Goal: Task Accomplishment & Management: Use online tool/utility

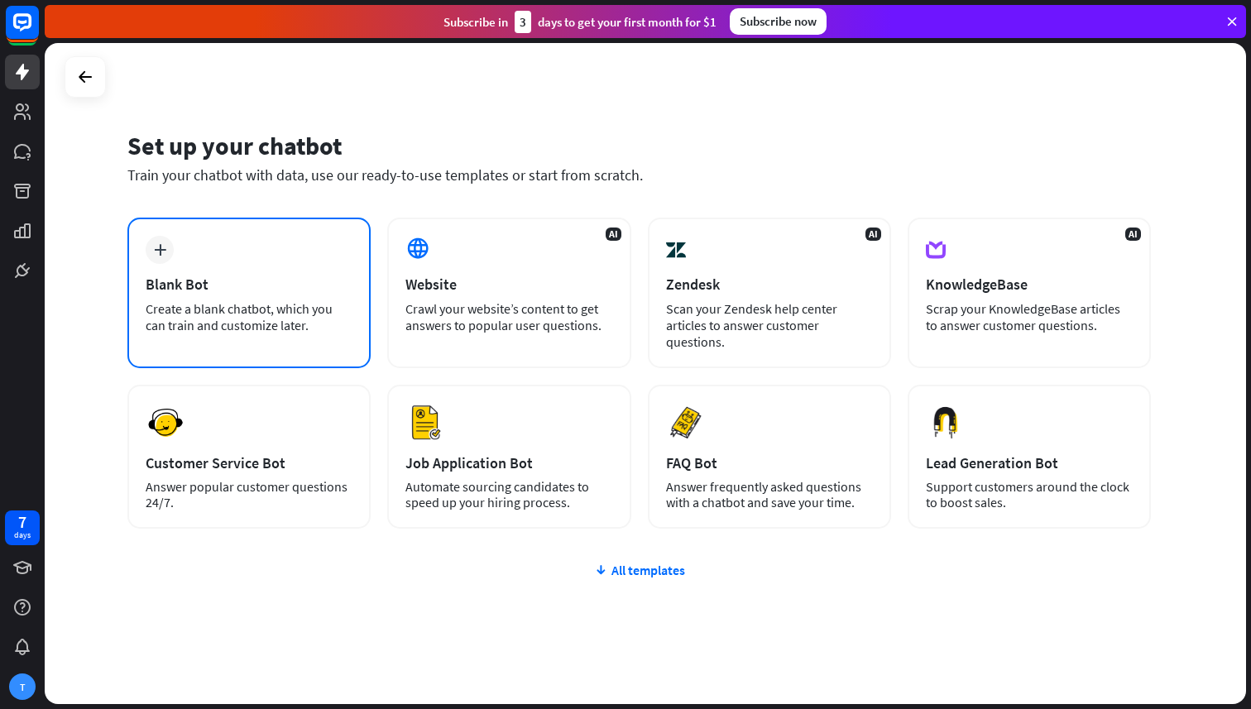
click at [289, 300] on div "Create a blank chatbot, which you can train and customize later." at bounding box center [249, 316] width 207 height 33
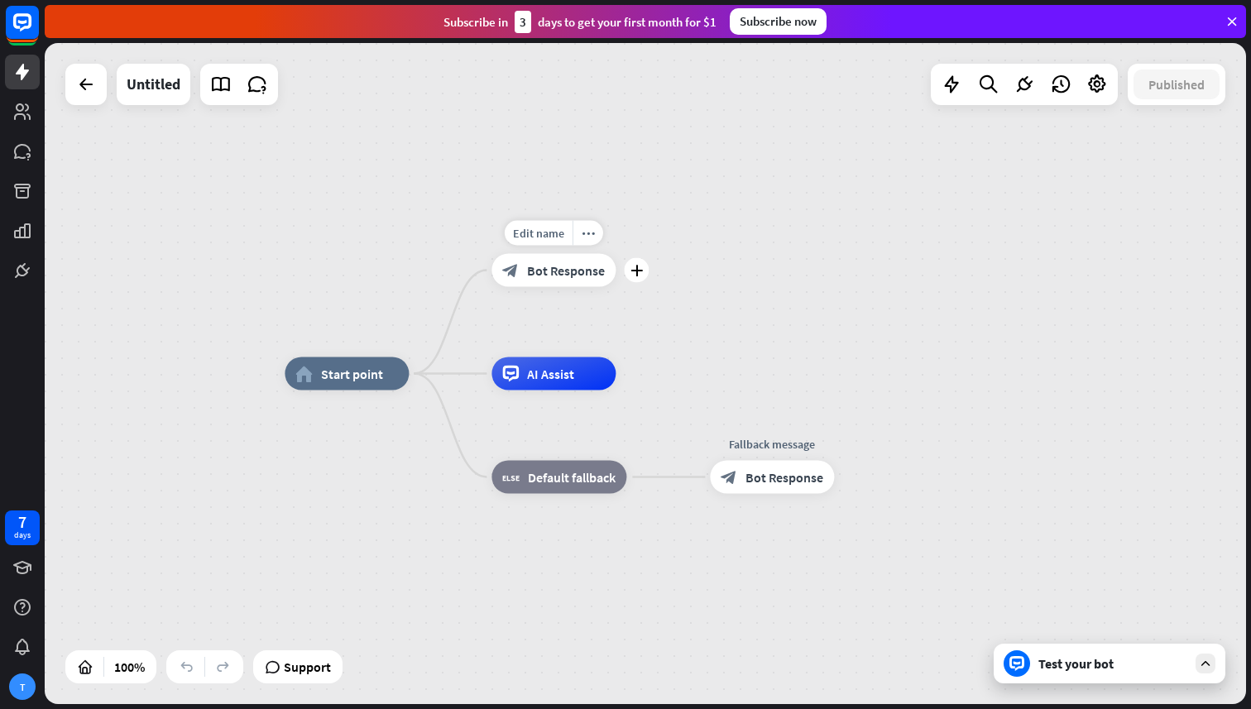
click at [567, 264] on span "Bot Response" at bounding box center [566, 270] width 78 height 17
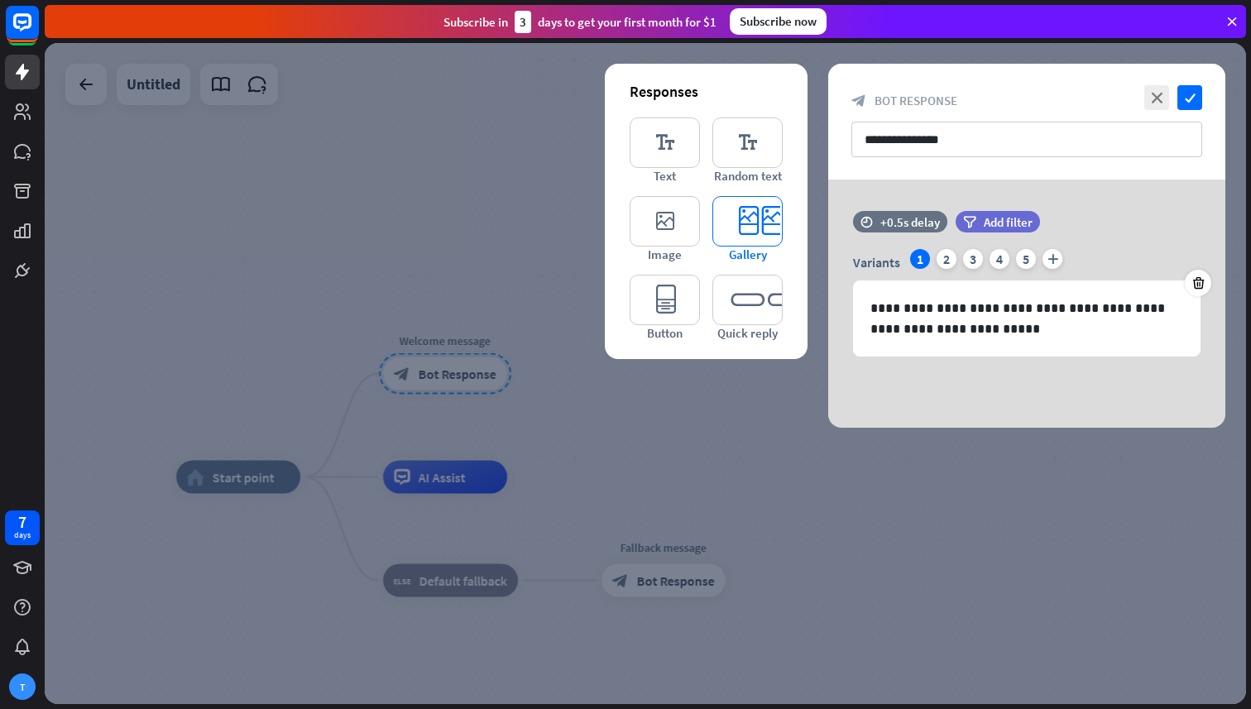
click at [763, 228] on icon "editor_card" at bounding box center [747, 221] width 70 height 50
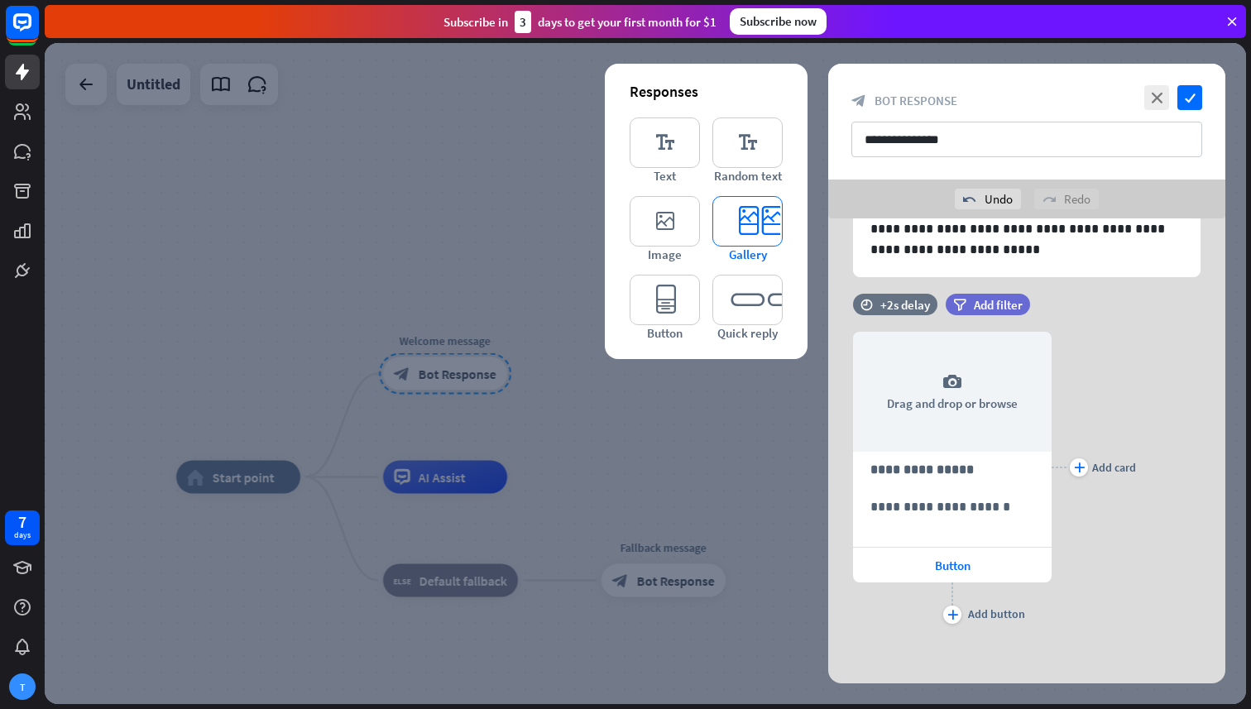
scroll to position [121, 0]
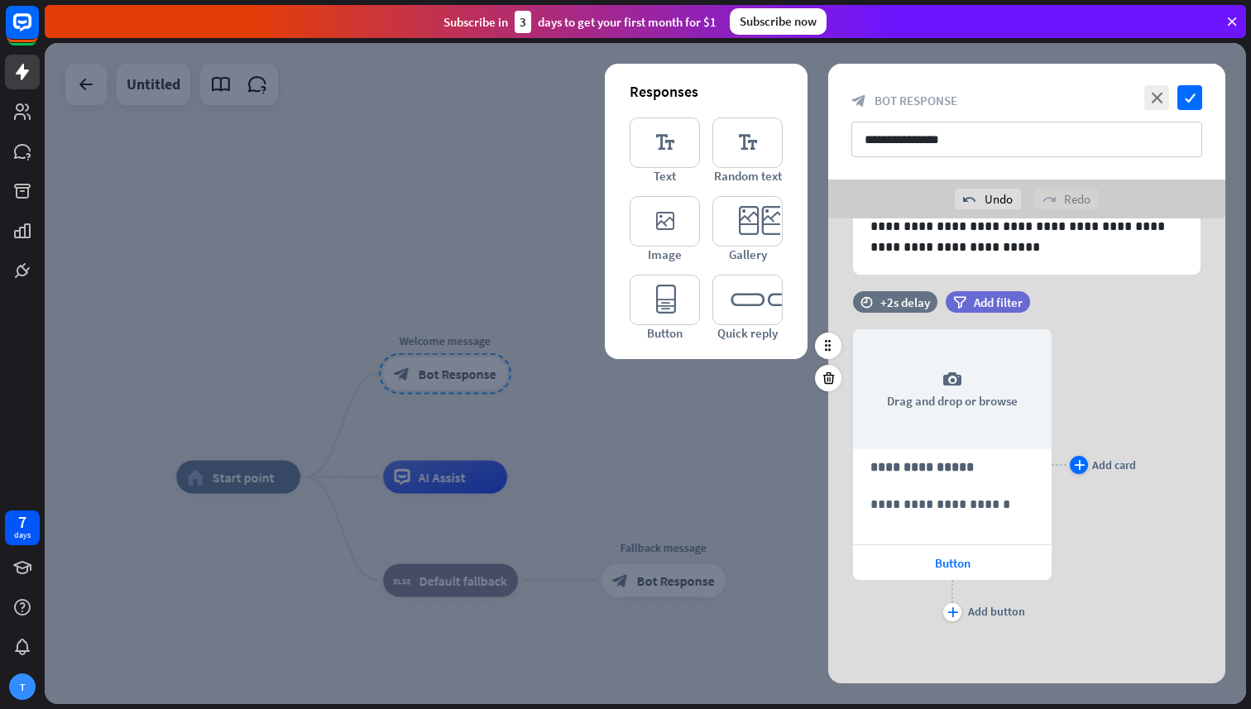
click at [1083, 465] on icon "plus" at bounding box center [1079, 465] width 11 height 10
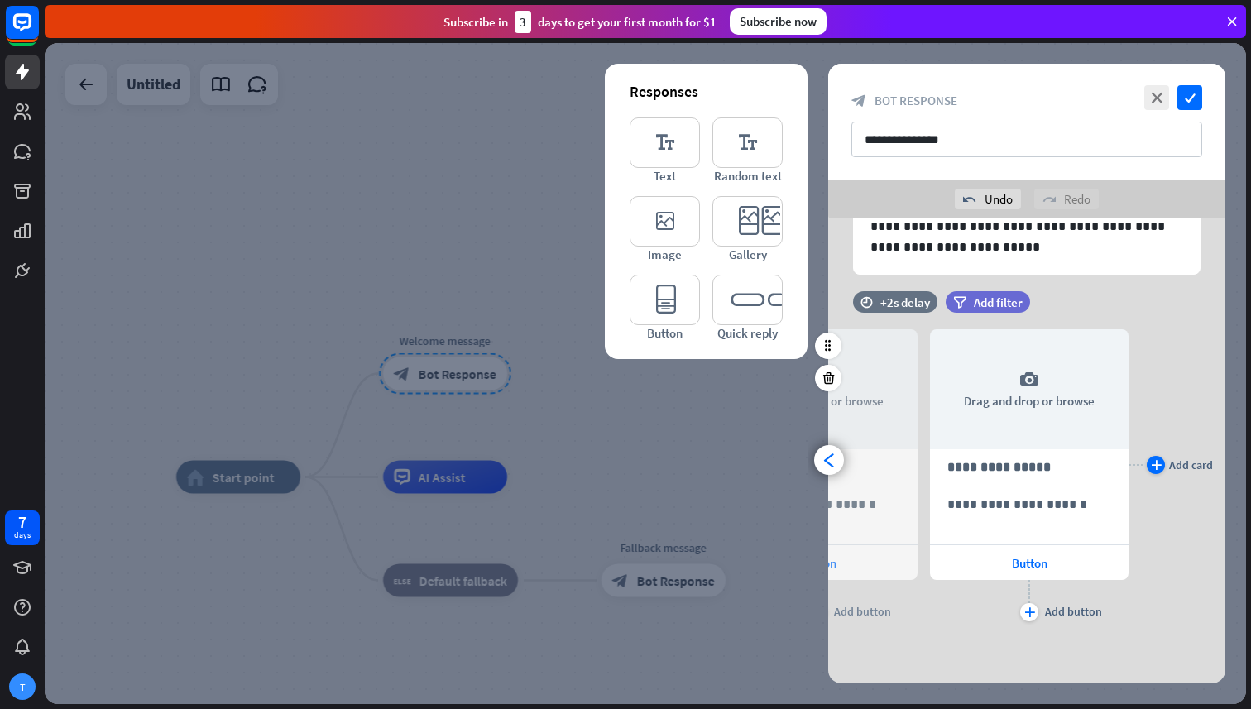
scroll to position [0, 136]
click at [1152, 463] on icon "plus" at bounding box center [1153, 465] width 11 height 10
click at [830, 464] on icon "arrowhead_left" at bounding box center [829, 460] width 16 height 16
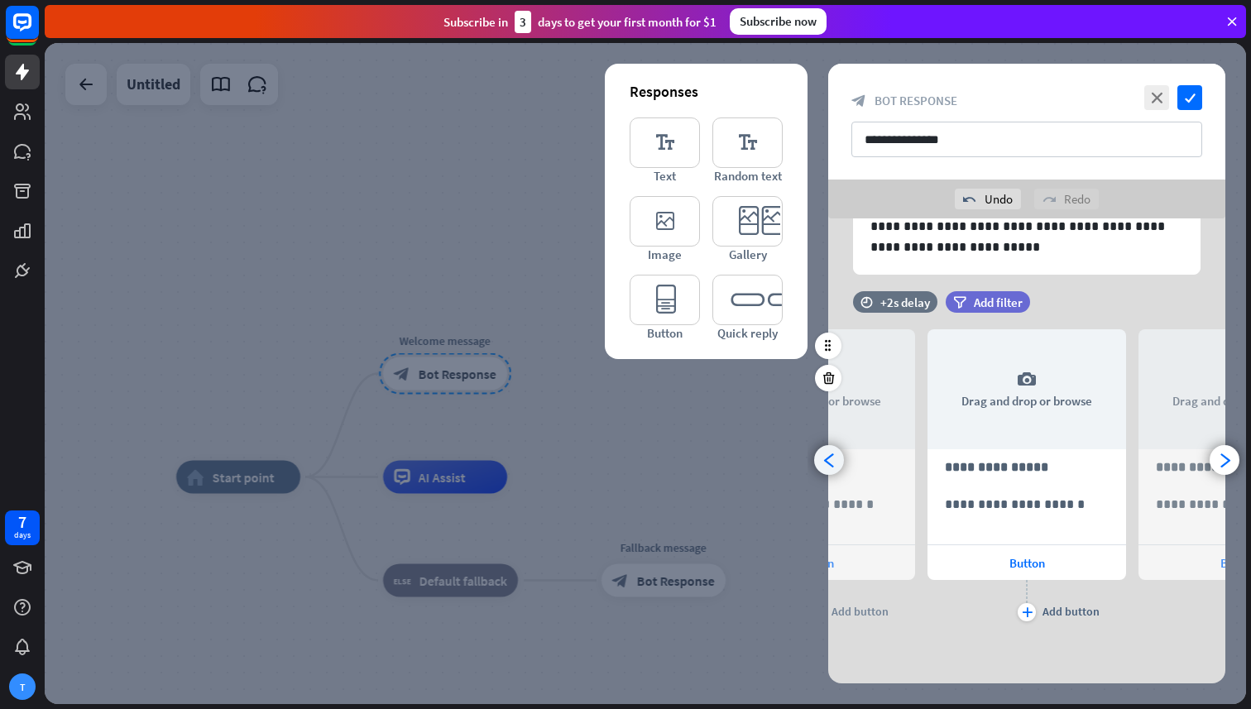
click at [830, 464] on icon "arrowhead_left" at bounding box center [829, 460] width 16 height 16
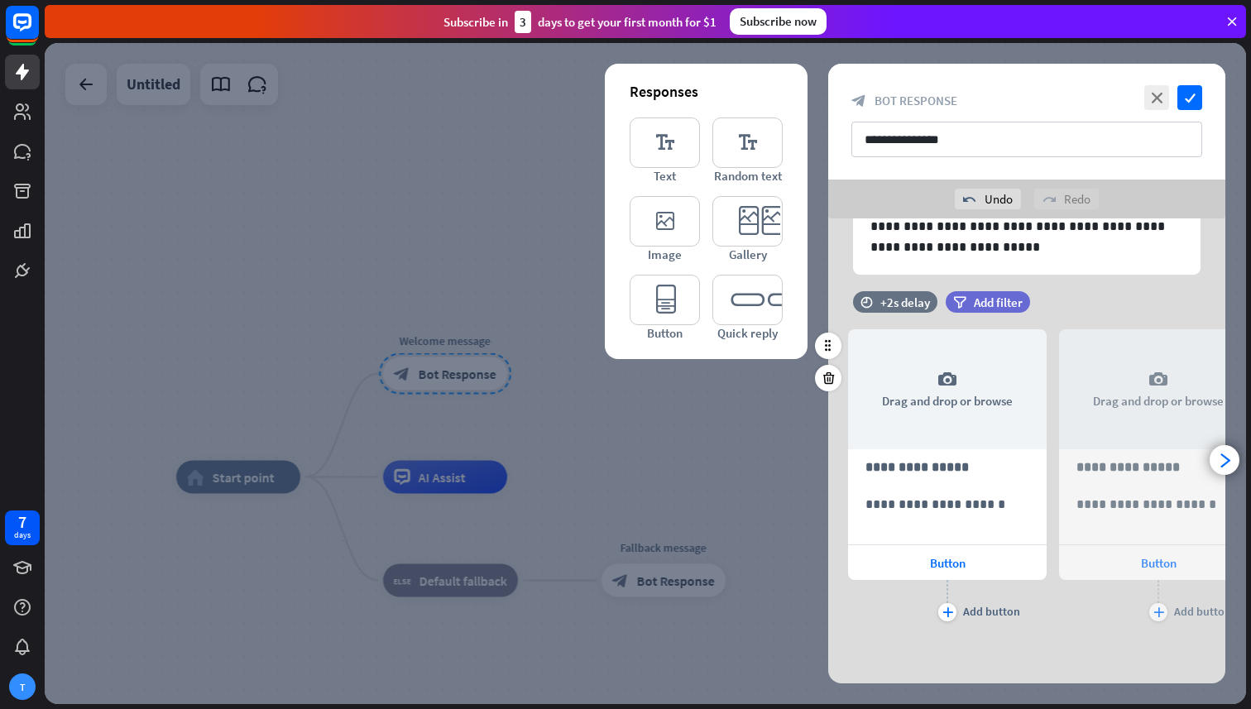
scroll to position [0, 0]
click at [954, 466] on p "**********" at bounding box center [952, 467] width 164 height 21
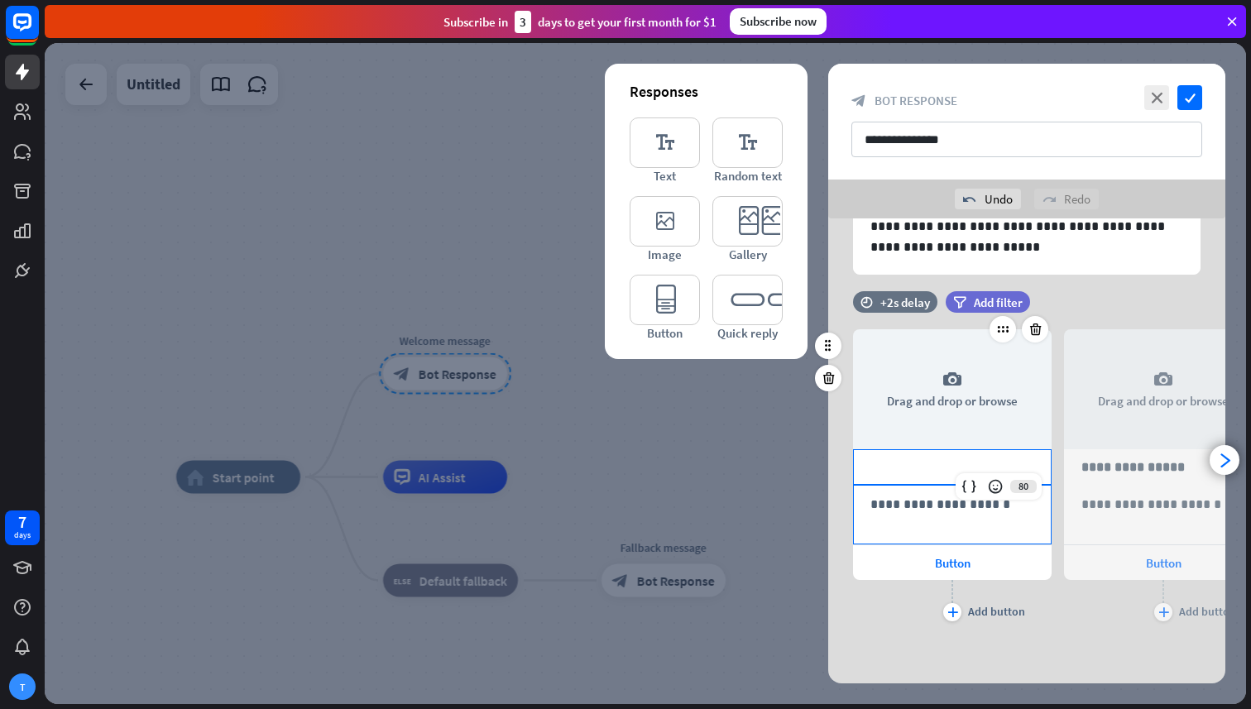
click at [921, 507] on p "**********" at bounding box center [952, 504] width 164 height 21
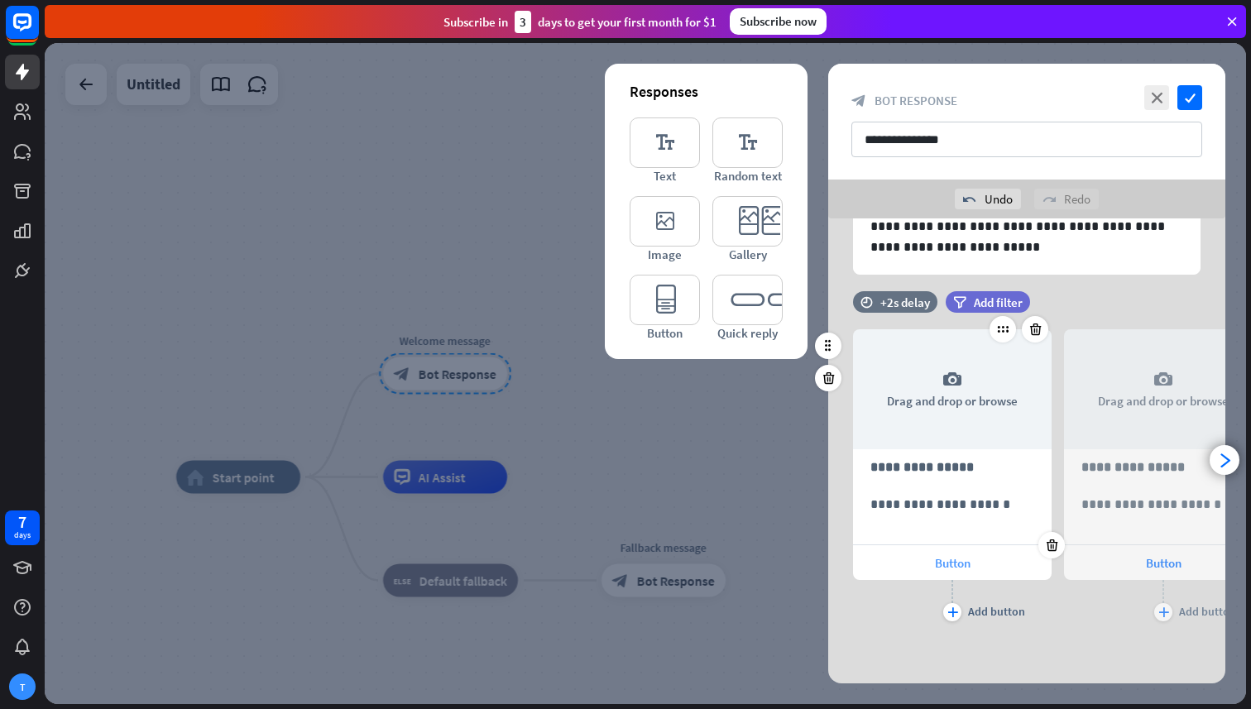
click at [941, 562] on span "Button" at bounding box center [953, 563] width 36 height 16
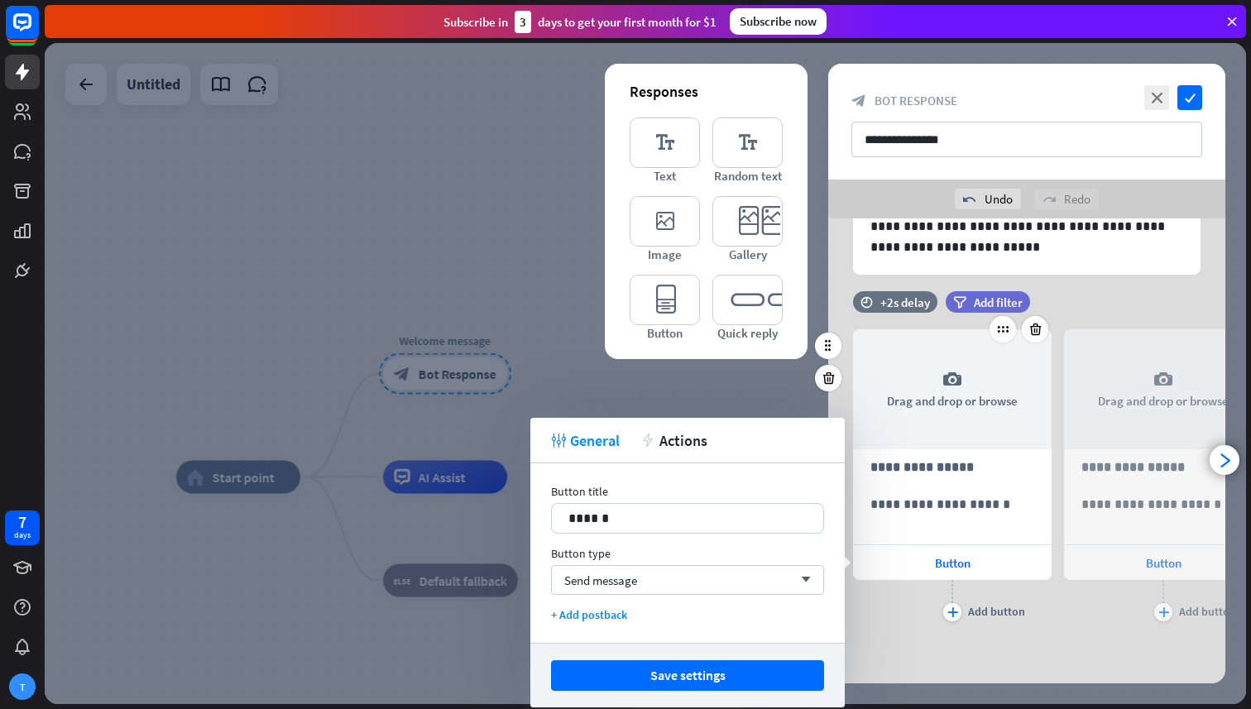
click at [919, 611] on div "plus Add button" at bounding box center [952, 600] width 199 height 41
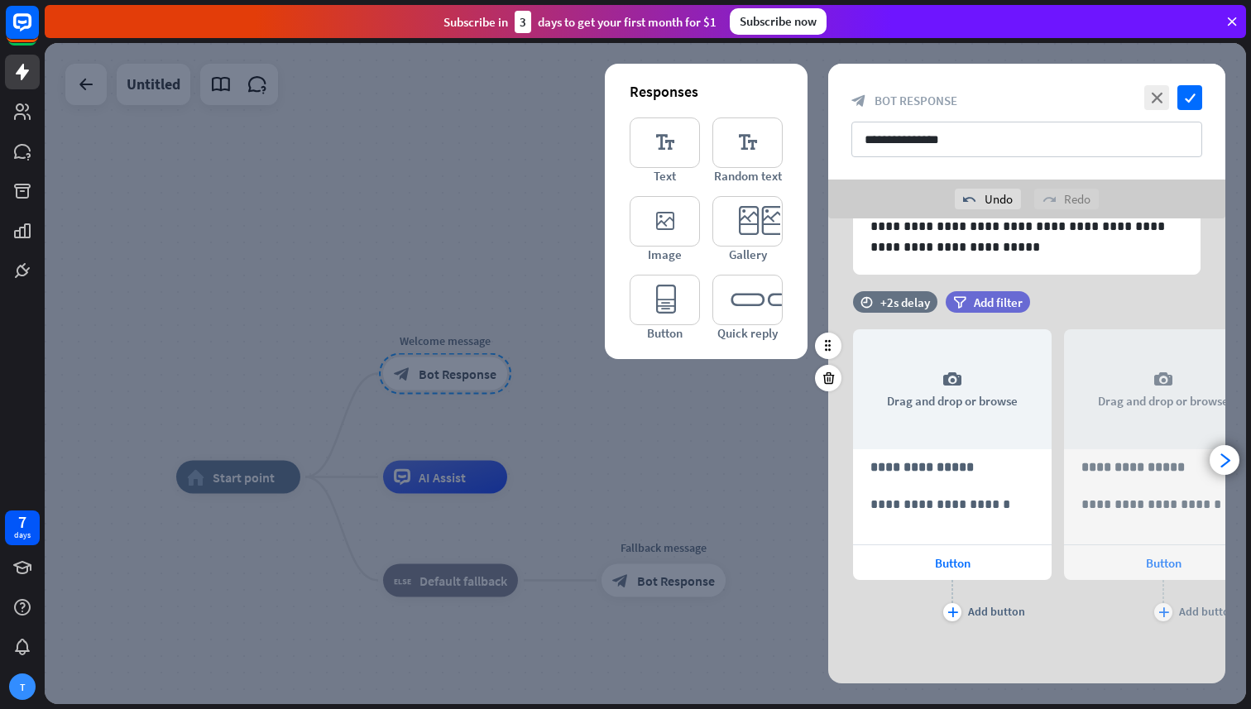
drag, startPoint x: 1207, startPoint y: 328, endPoint x: 572, endPoint y: 2, distance: 713.5
